Goal: Complete application form

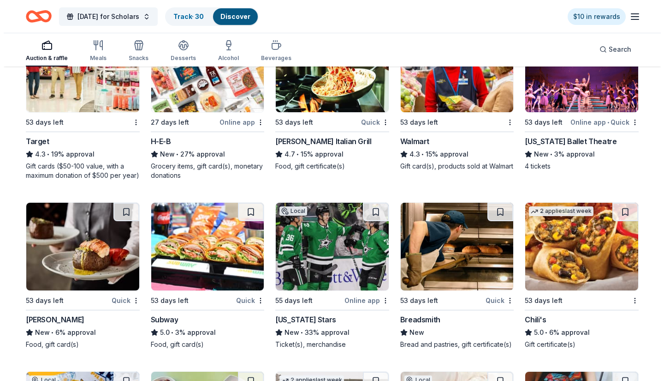
scroll to position [5966, 0]
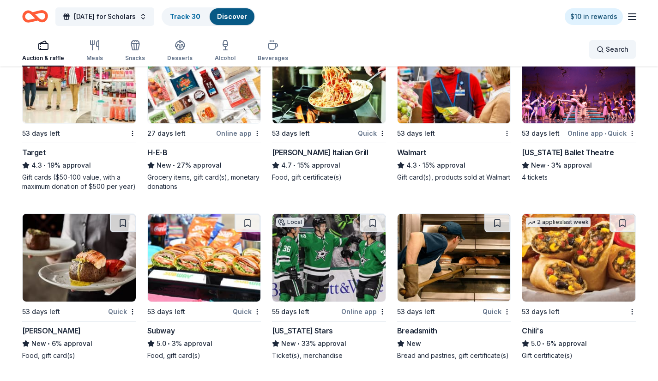
click at [604, 53] on div "Search" at bounding box center [612, 49] width 32 height 11
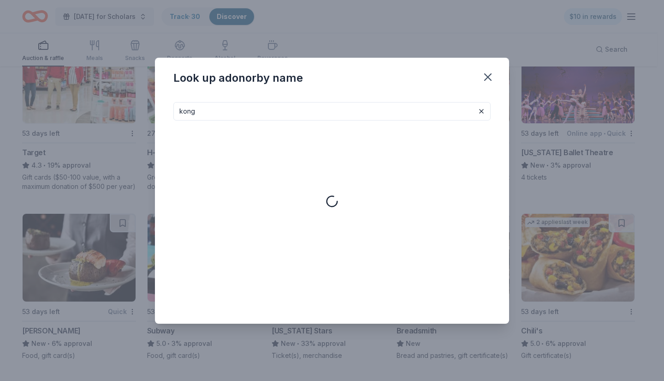
type input "kong"
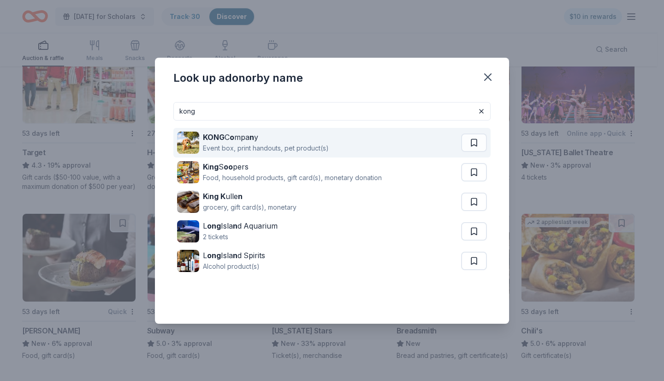
click at [252, 149] on div "Event box, print handouts, pet product(s)" at bounding box center [266, 148] width 126 height 11
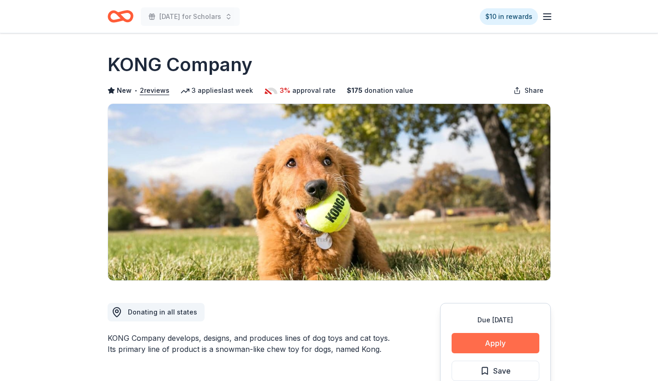
click at [489, 335] on button "Apply" at bounding box center [495, 343] width 88 height 20
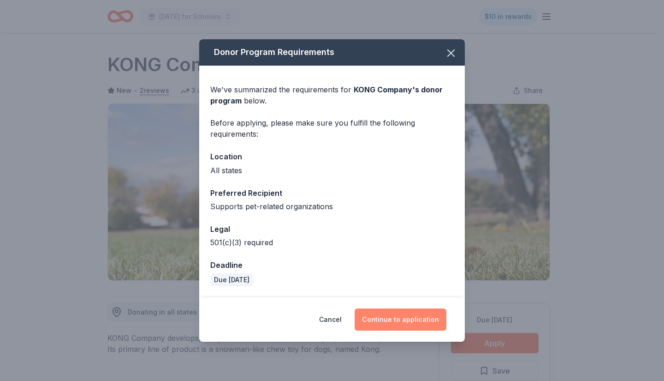
click at [412, 321] on button "Continue to application" at bounding box center [401, 319] width 92 height 22
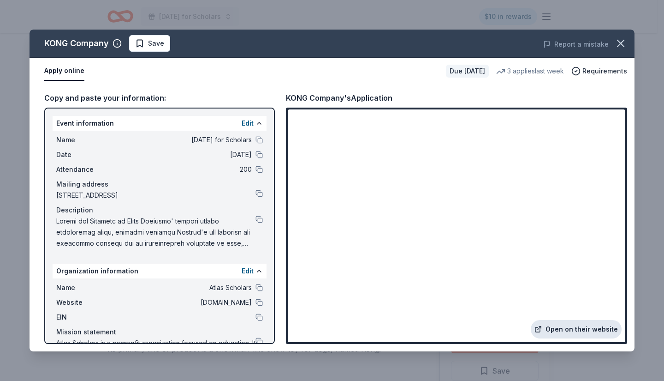
click at [569, 328] on link "Open on their website" at bounding box center [576, 329] width 91 height 18
